Goal: Transaction & Acquisition: Purchase product/service

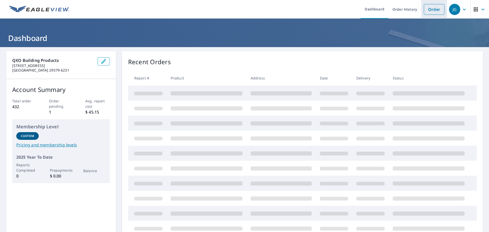
click at [436, 10] on link "Order" at bounding box center [434, 9] width 21 height 11
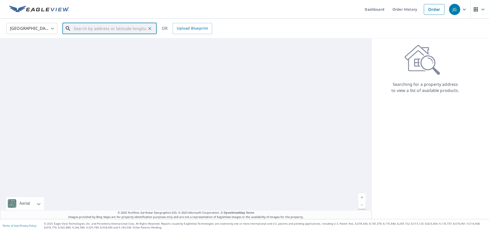
click at [109, 28] on input "text" at bounding box center [110, 28] width 73 height 14
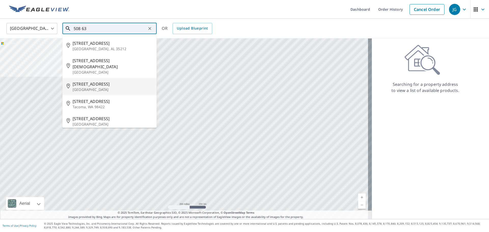
click at [112, 81] on span "[STREET_ADDRESS]" at bounding box center [113, 84] width 80 height 6
type input "[STREET_ADDRESS]"
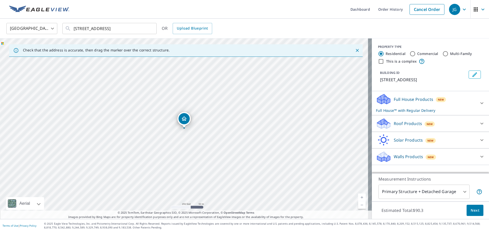
click at [457, 124] on div "Roof Products New" at bounding box center [426, 124] width 100 height 12
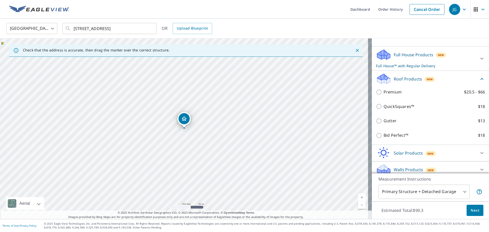
scroll to position [49, 0]
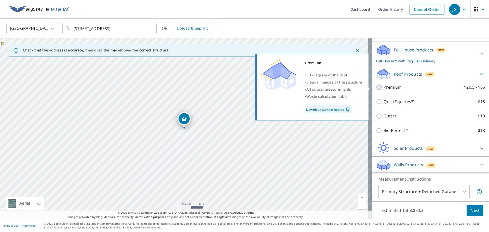
click at [376, 89] on input "Premium $20.5 - $66" at bounding box center [380, 87] width 8 height 6
checkbox input "true"
checkbox input "false"
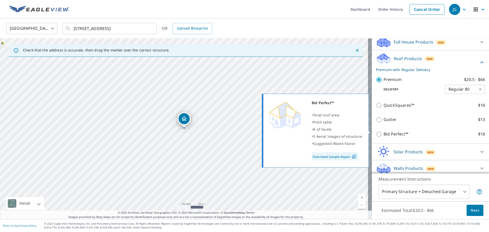
scroll to position [61, 0]
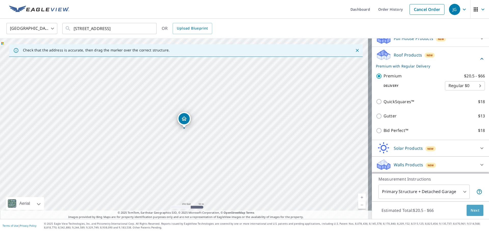
click at [473, 211] on span "Next" at bounding box center [475, 210] width 9 height 6
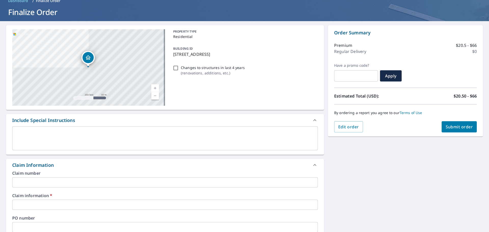
scroll to position [51, 0]
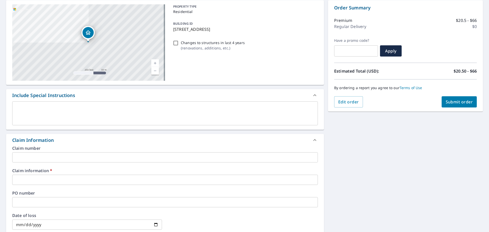
click at [86, 177] on input "text" at bounding box center [165, 180] width 306 height 10
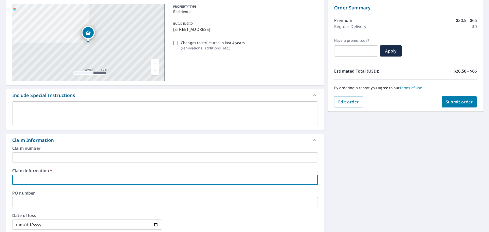
type input "na"
checkbox input "true"
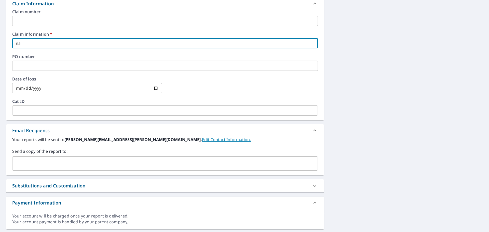
scroll to position [202, 0]
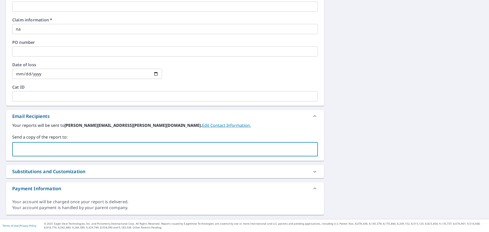
click at [164, 146] on input "text" at bounding box center [162, 150] width 294 height 10
type input "[PERSON_NAME][EMAIL_ADDRESS][PERSON_NAME][DOMAIN_NAME]"
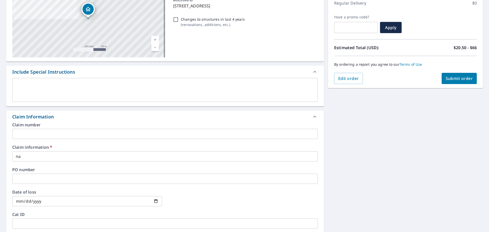
scroll to position [0, 0]
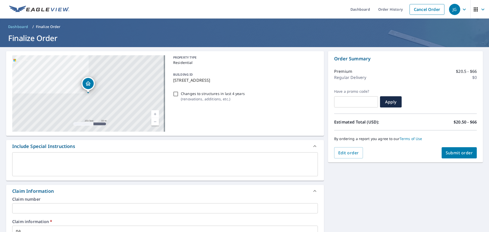
click at [448, 153] on span "Submit order" at bounding box center [459, 153] width 27 height 6
checkbox input "true"
